Goal: Task Accomplishment & Management: Manage account settings

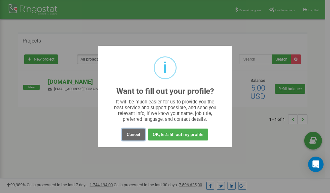
click at [134, 135] on button "Cancel" at bounding box center [133, 134] width 23 height 12
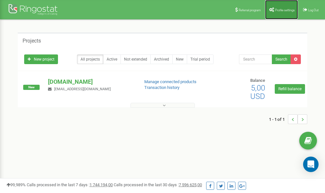
click at [279, 10] on span "Profile settings" at bounding box center [285, 10] width 20 height 4
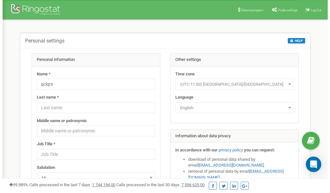
scroll to position [32, 0]
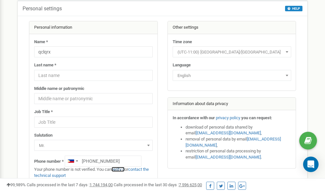
click at [122, 169] on link "verify it" at bounding box center [117, 169] width 13 height 5
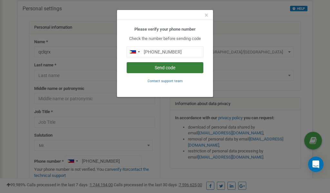
click at [151, 68] on button "Send code" at bounding box center [164, 67] width 77 height 11
